Goal: Transaction & Acquisition: Book appointment/travel/reservation

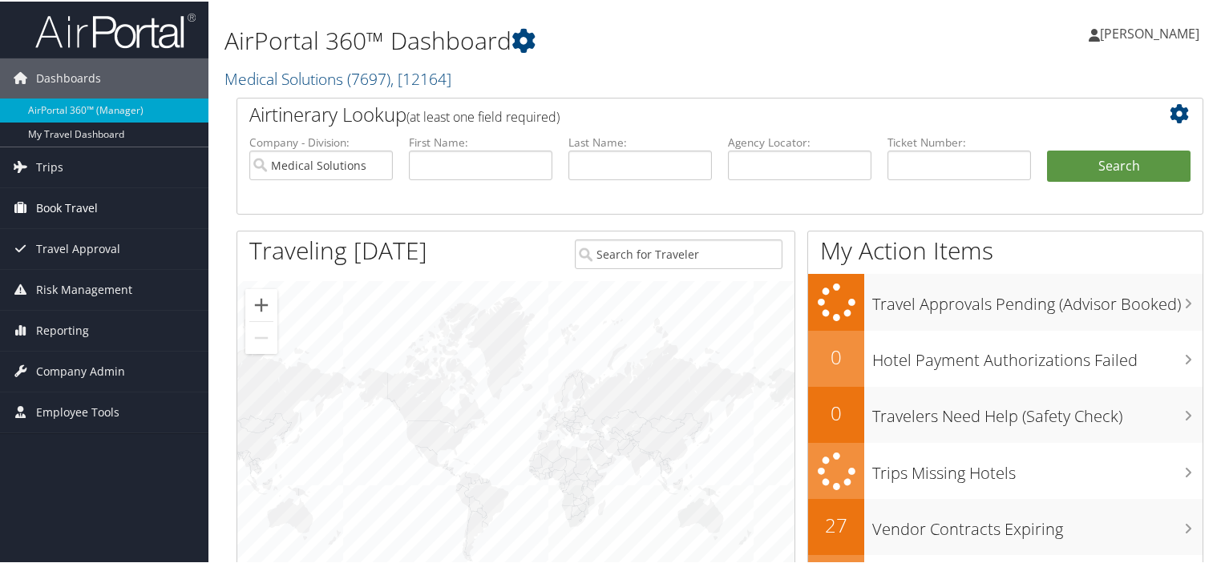
click at [62, 208] on span "Book Travel" at bounding box center [67, 207] width 62 height 40
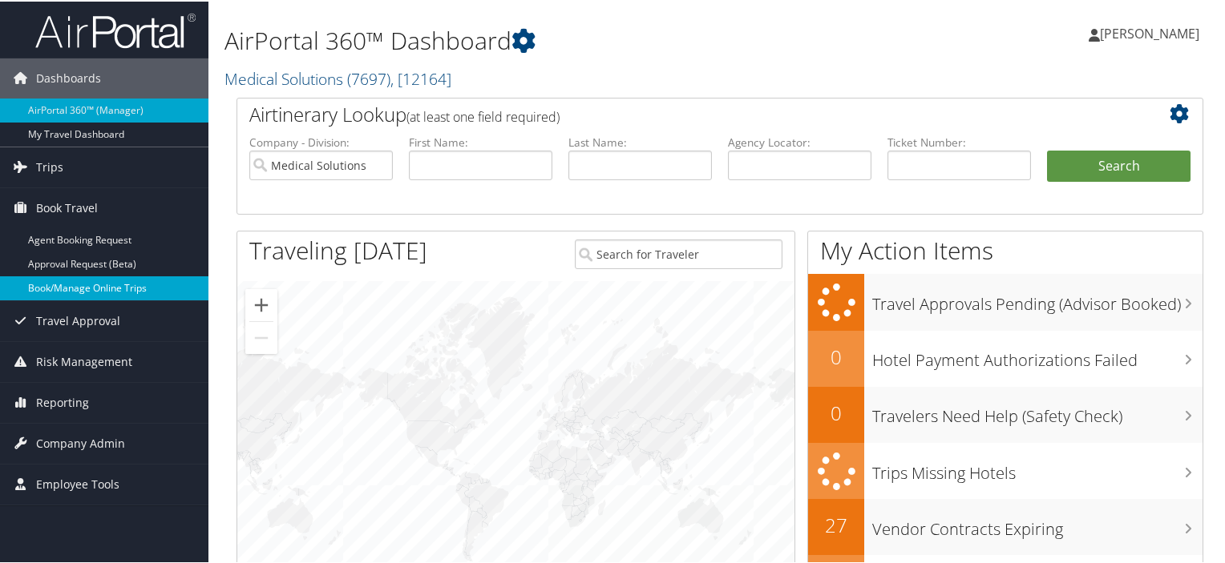
click at [76, 292] on link "Book/Manage Online Trips" at bounding box center [104, 287] width 208 height 24
